Goal: Information Seeking & Learning: Learn about a topic

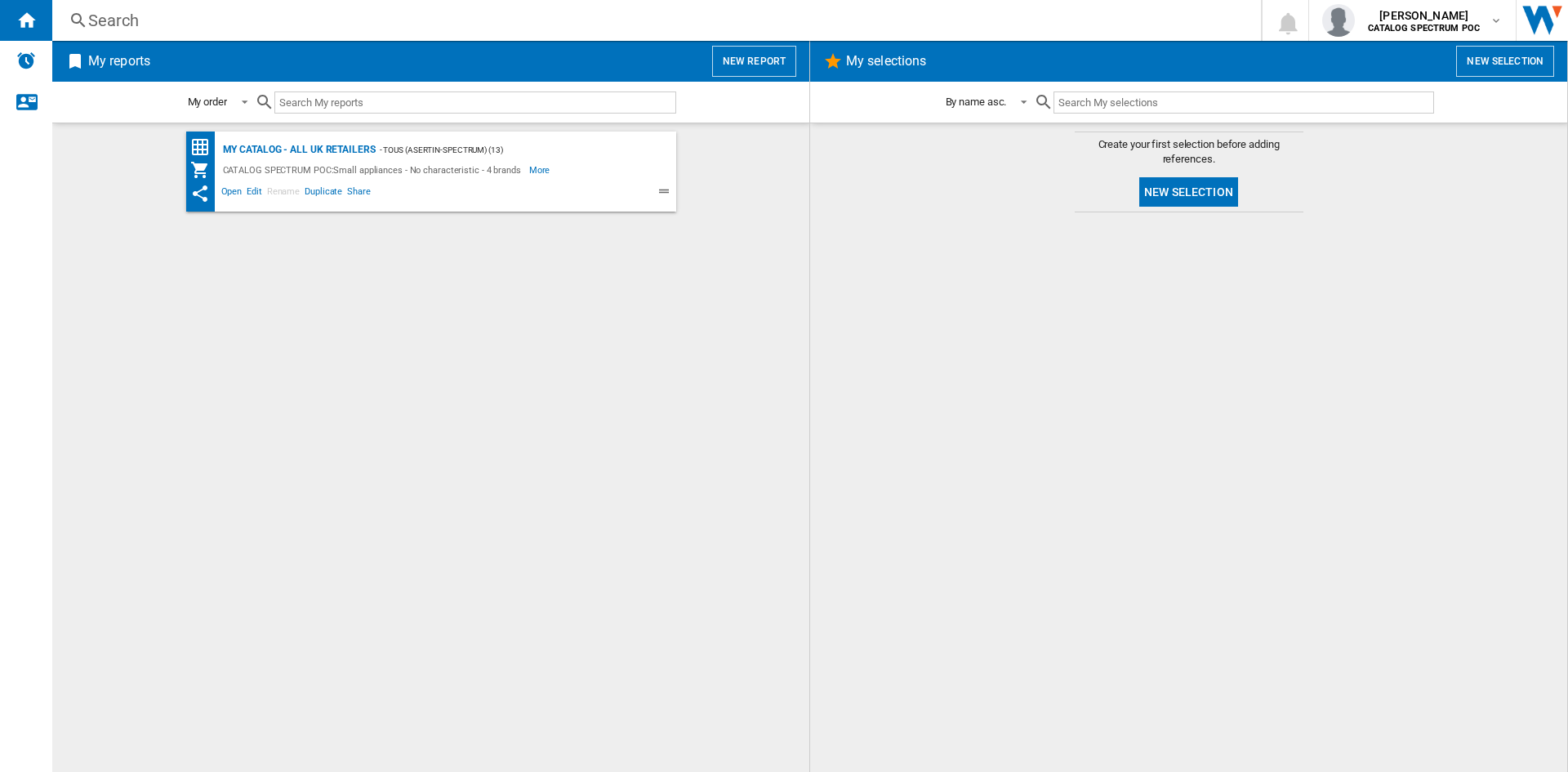
click at [90, 12] on div "Search" at bounding box center [653, 21] width 1131 height 23
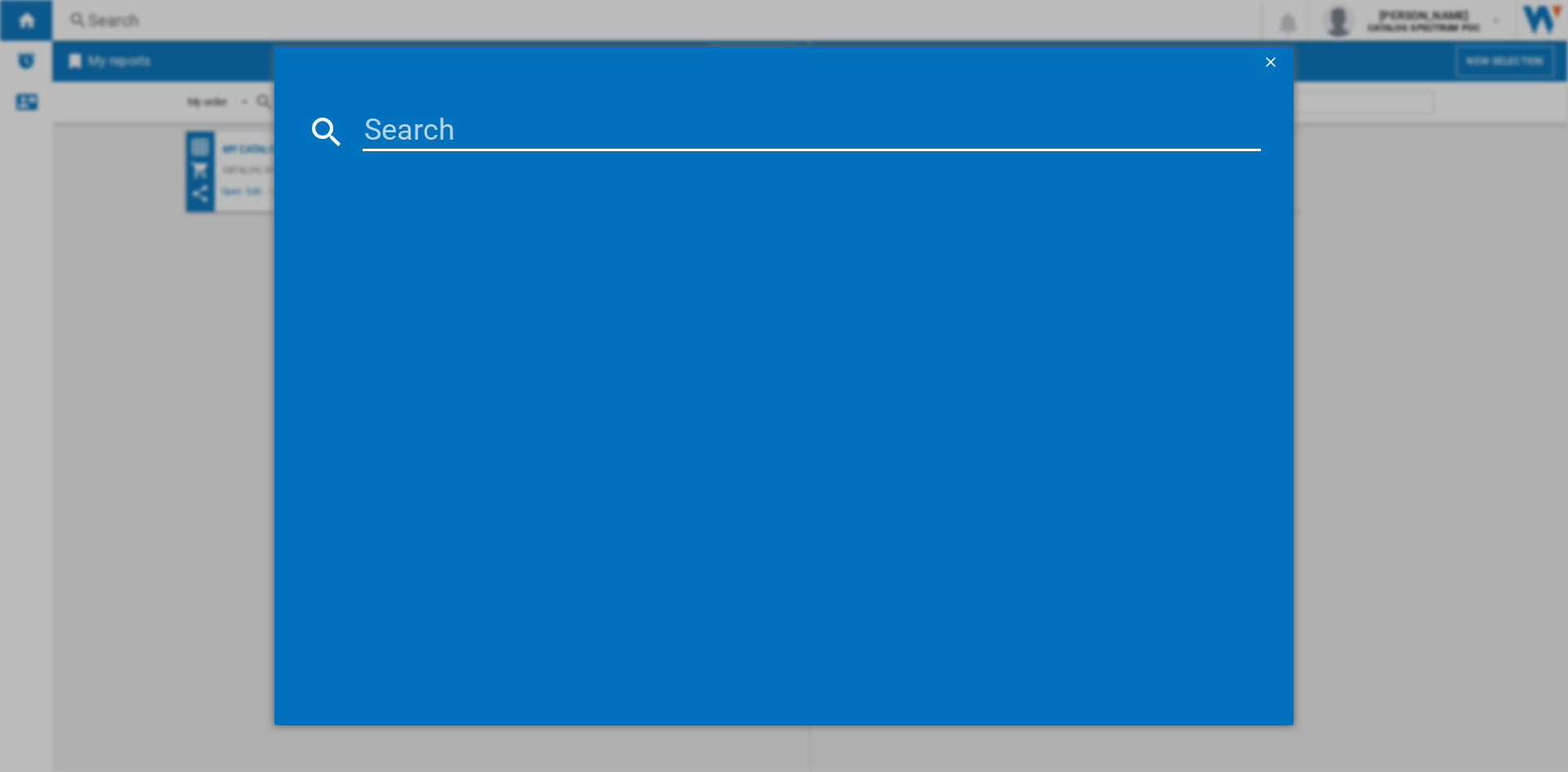
click at [449, 125] on input at bounding box center [812, 132] width 899 height 39
type input "27380"
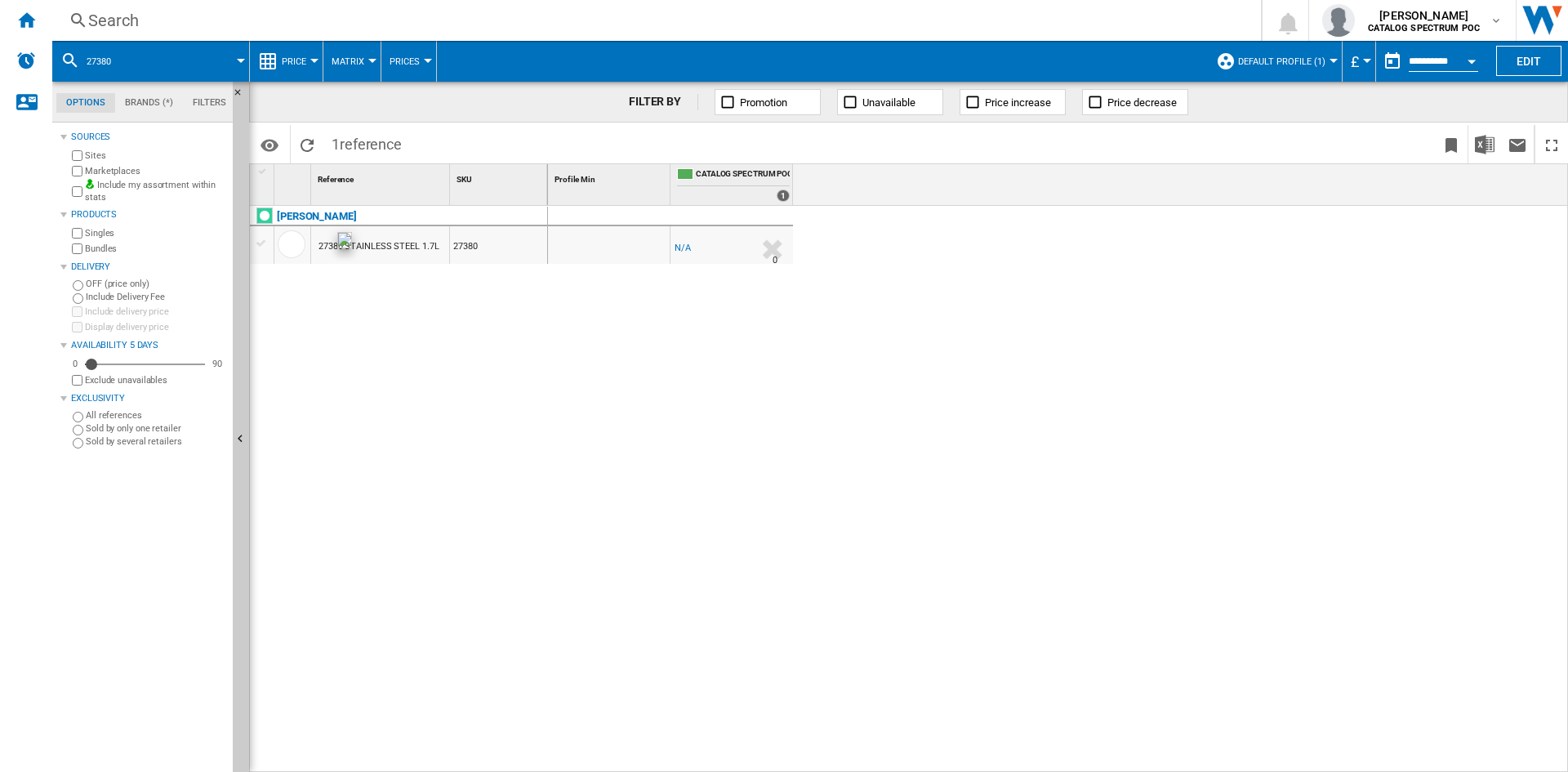
click at [296, 242] on div at bounding box center [292, 244] width 28 height 28
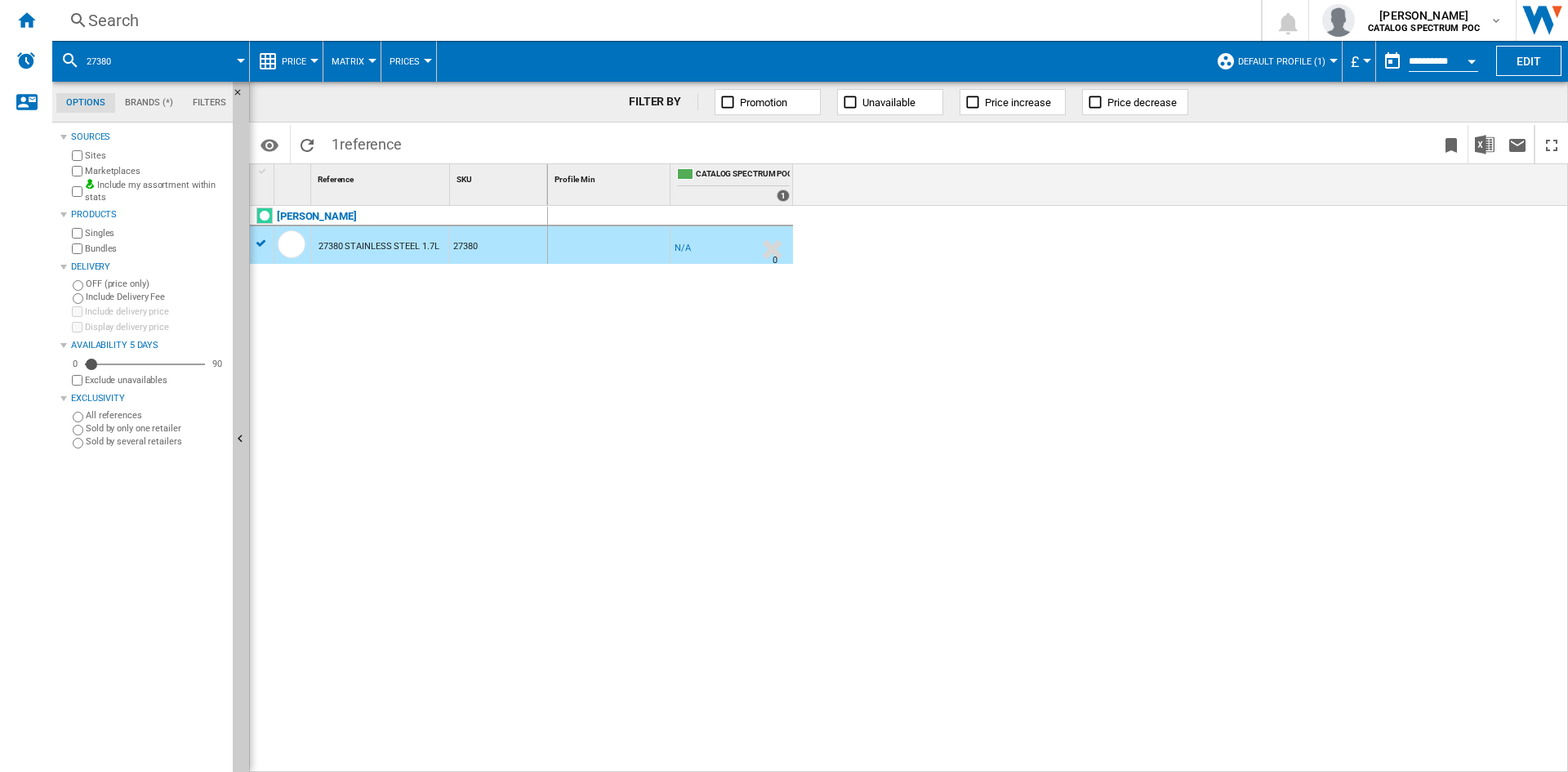
click at [385, 246] on div "27380 STAINLESS STEEL 1.7L" at bounding box center [378, 247] width 120 height 38
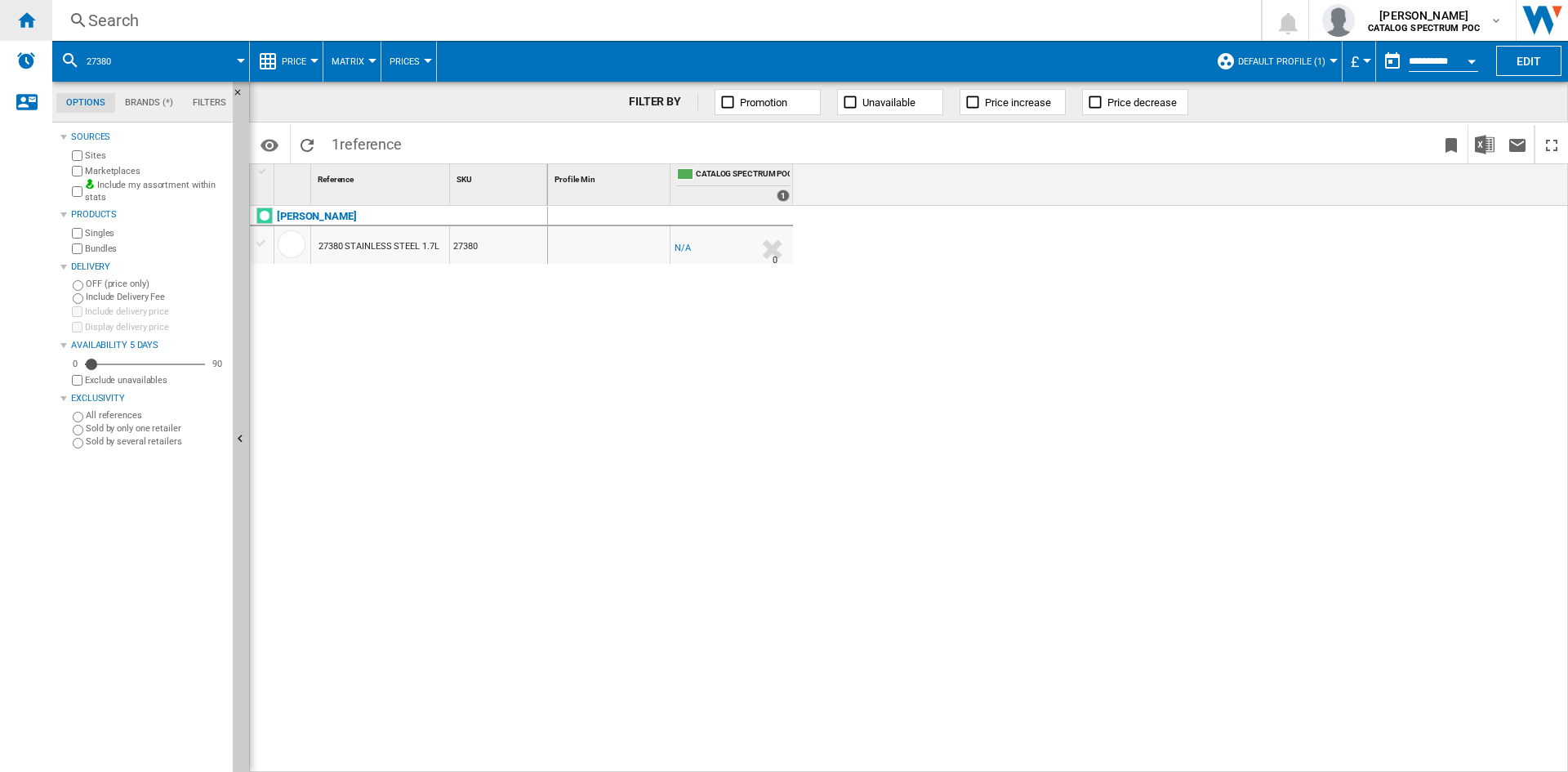
click at [24, 20] on ng-md-icon "Home" at bounding box center [26, 20] width 20 height 20
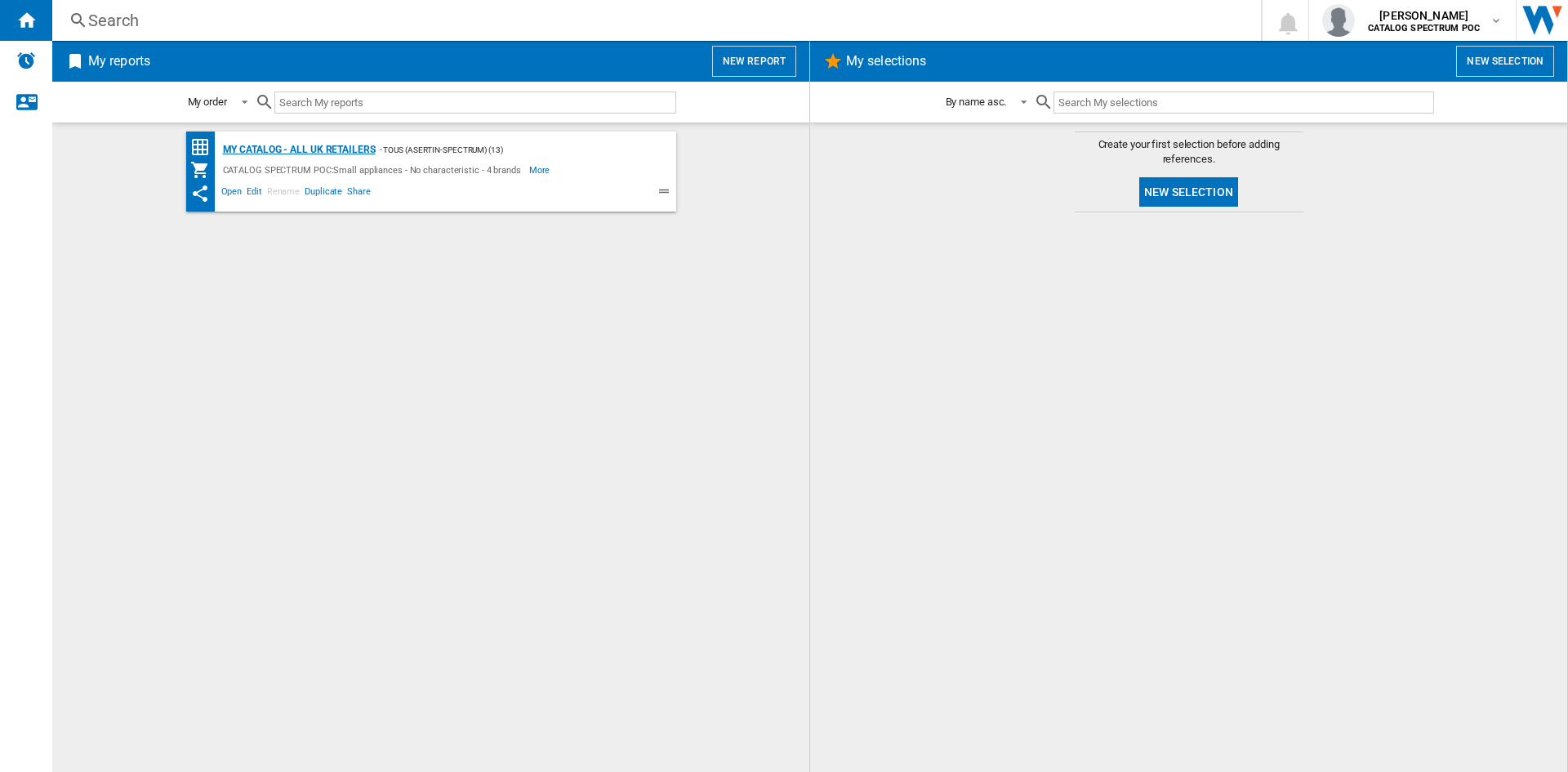
click at [309, 155] on div "My Catalog - all UK retailers" at bounding box center [297, 150] width 157 height 21
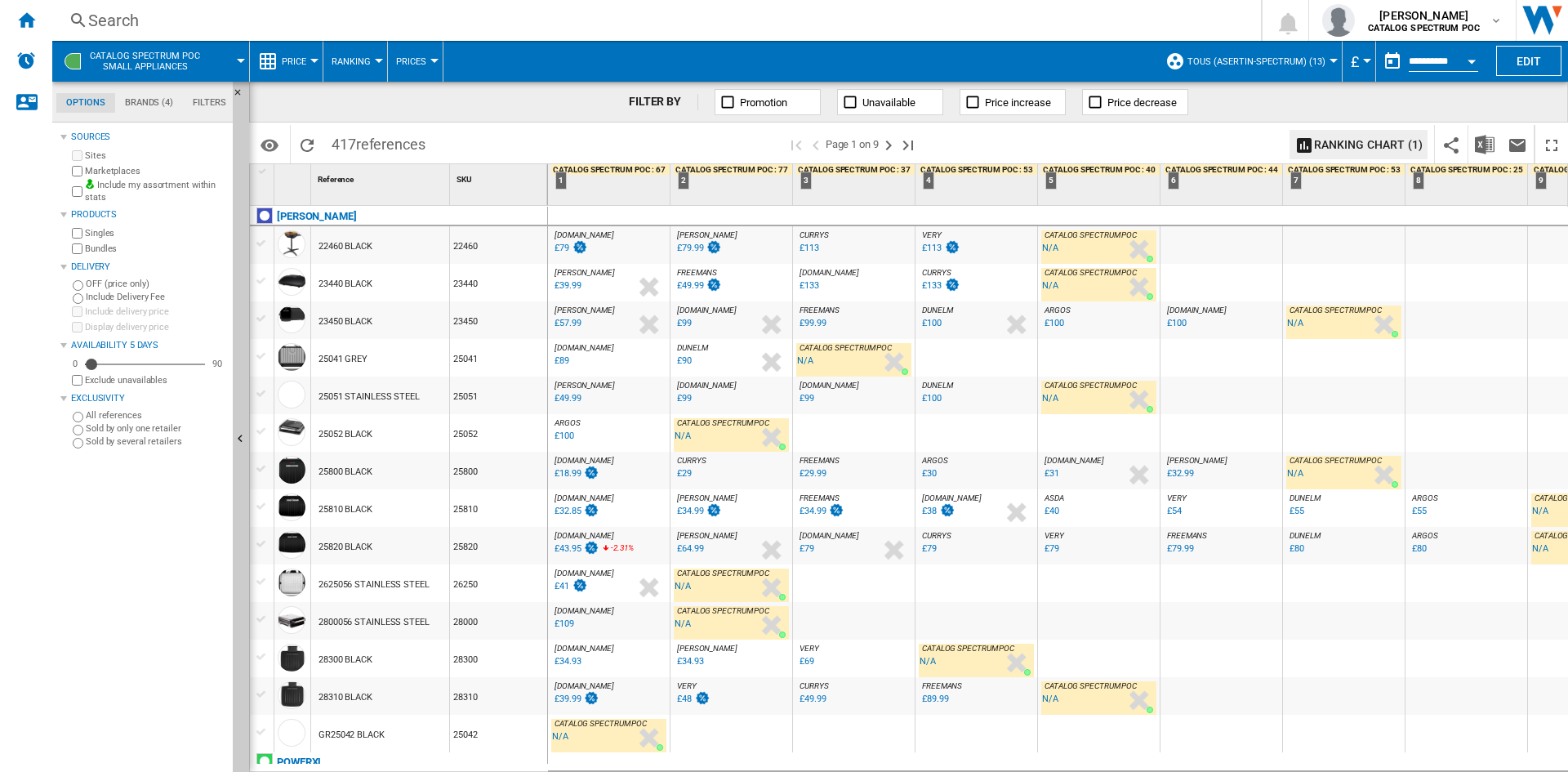
click at [104, 19] on div "Search" at bounding box center [653, 21] width 1131 height 23
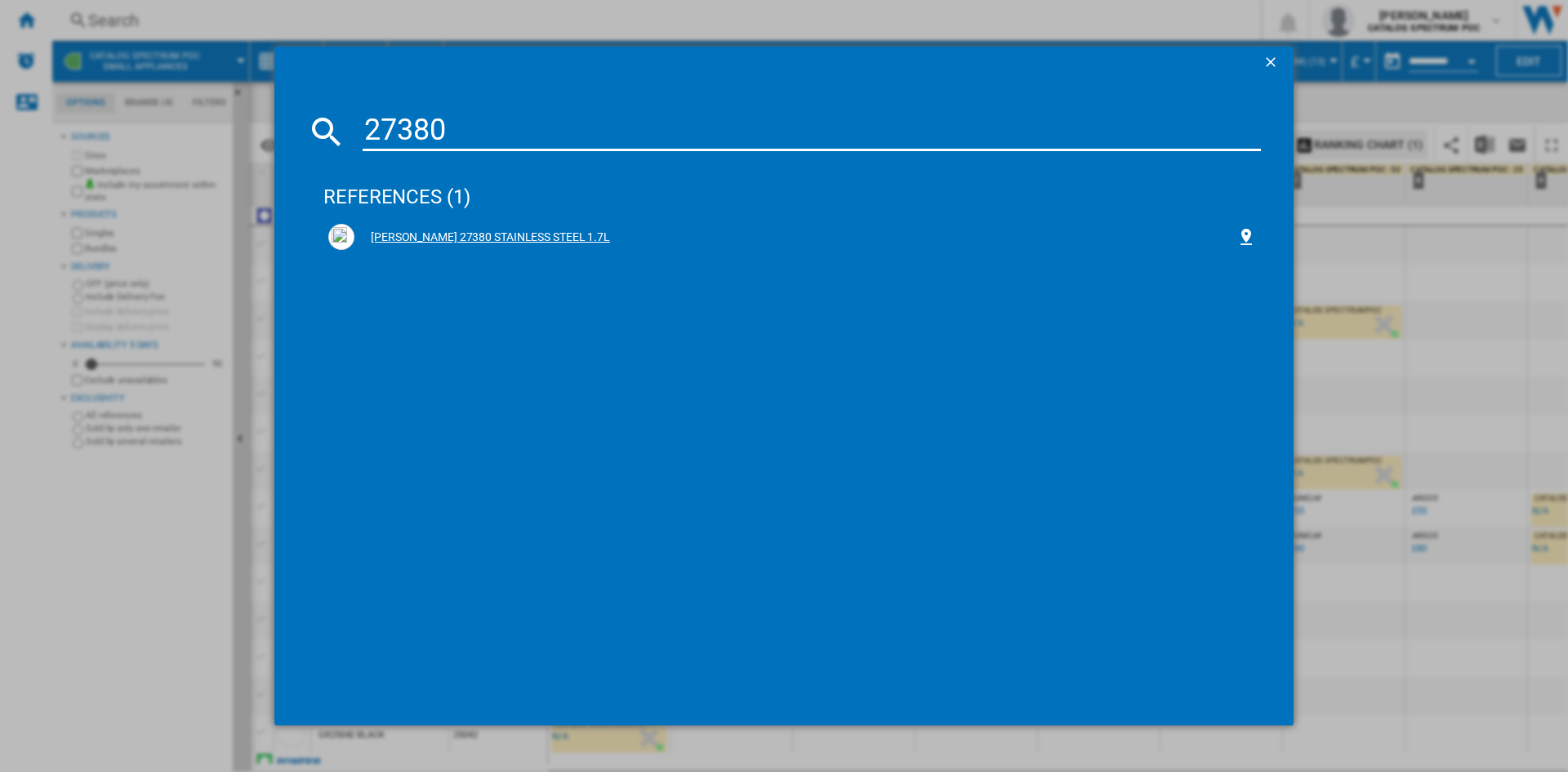
type input "27380"
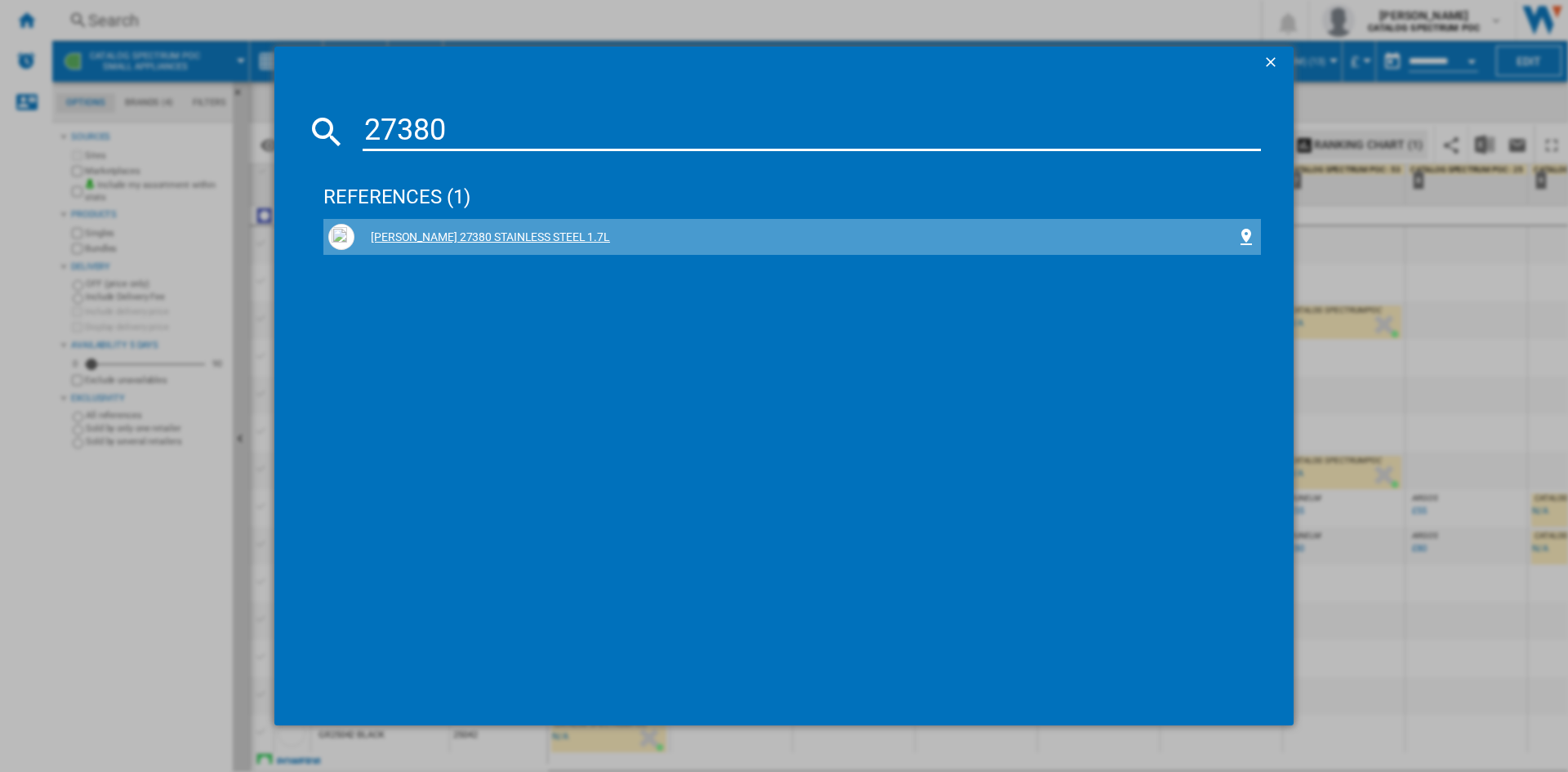
click at [530, 235] on div "[PERSON_NAME] 27380 STAINLESS STEEL 1.7L" at bounding box center [795, 238] width 882 height 16
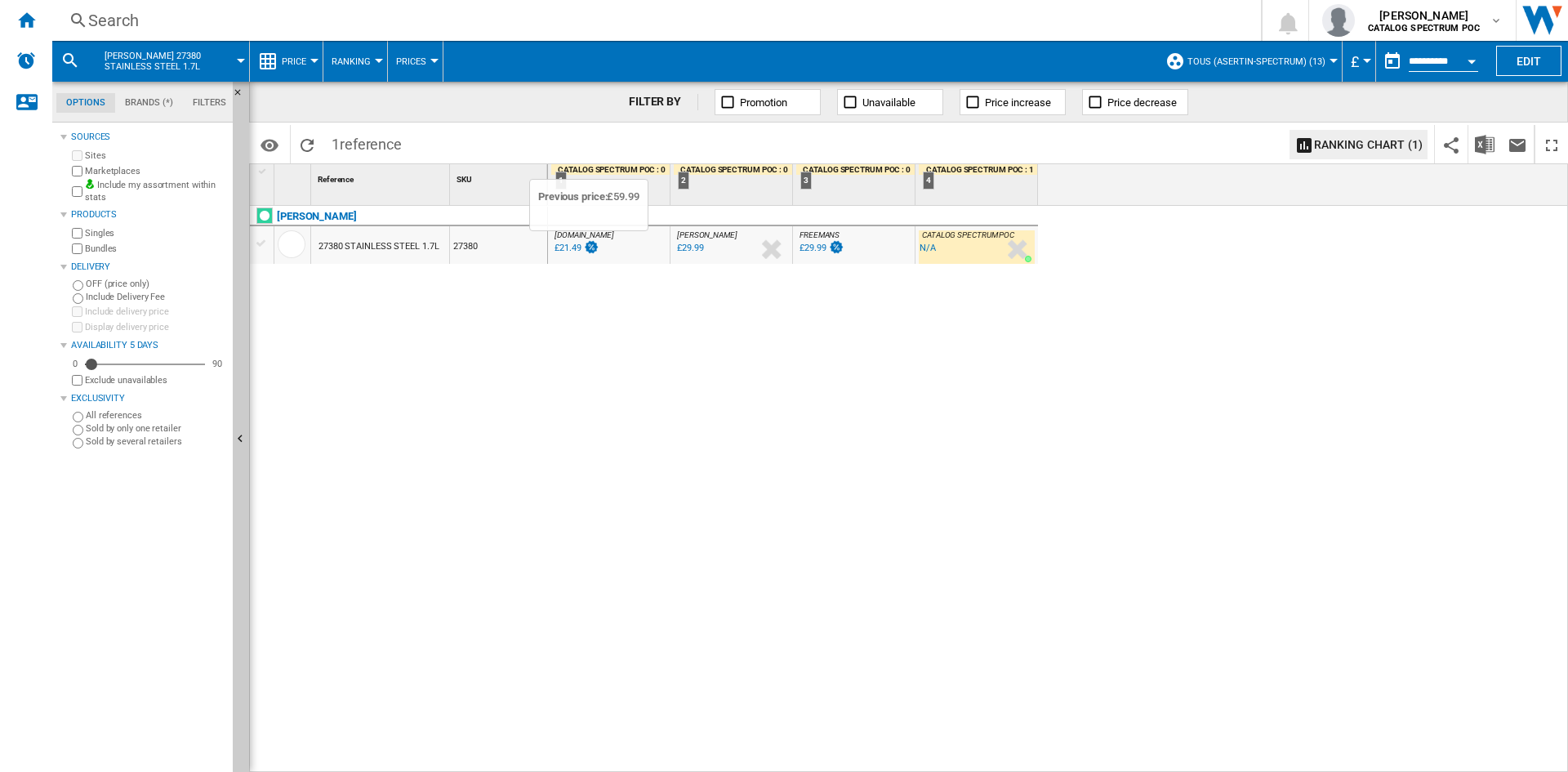
click at [593, 248] on img at bounding box center [591, 247] width 16 height 14
click at [571, 245] on div "£21.49" at bounding box center [568, 247] width 26 height 11
